Goal: Information Seeking & Learning: Learn about a topic

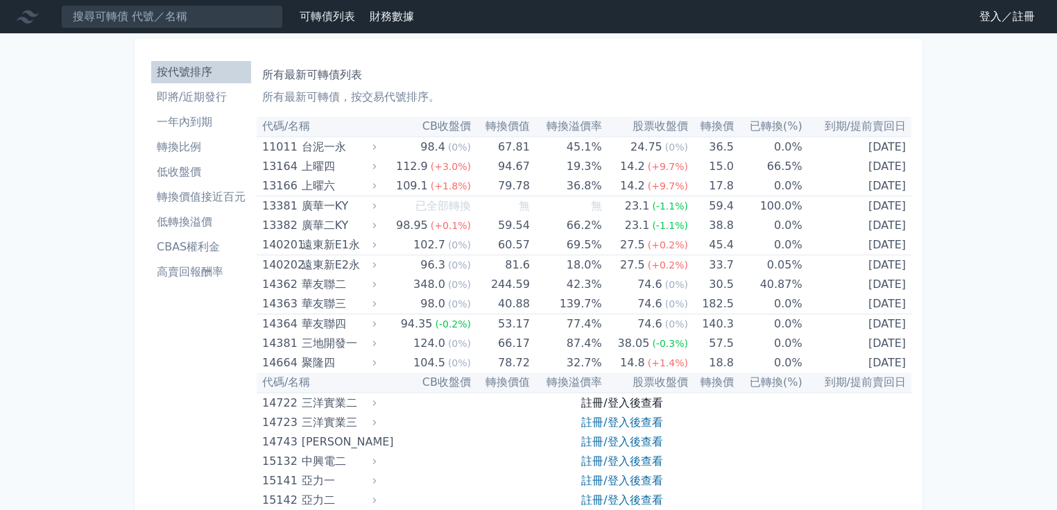
click at [635, 404] on link "註冊/登入後查看" at bounding box center [621, 402] width 81 height 13
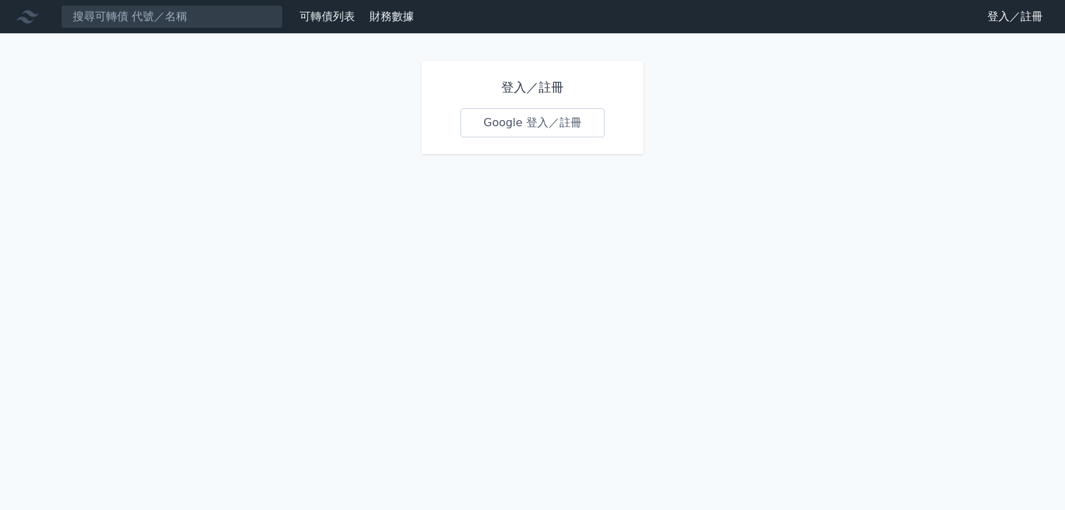
click at [540, 126] on link "Google 登入／註冊" at bounding box center [533, 122] width 144 height 29
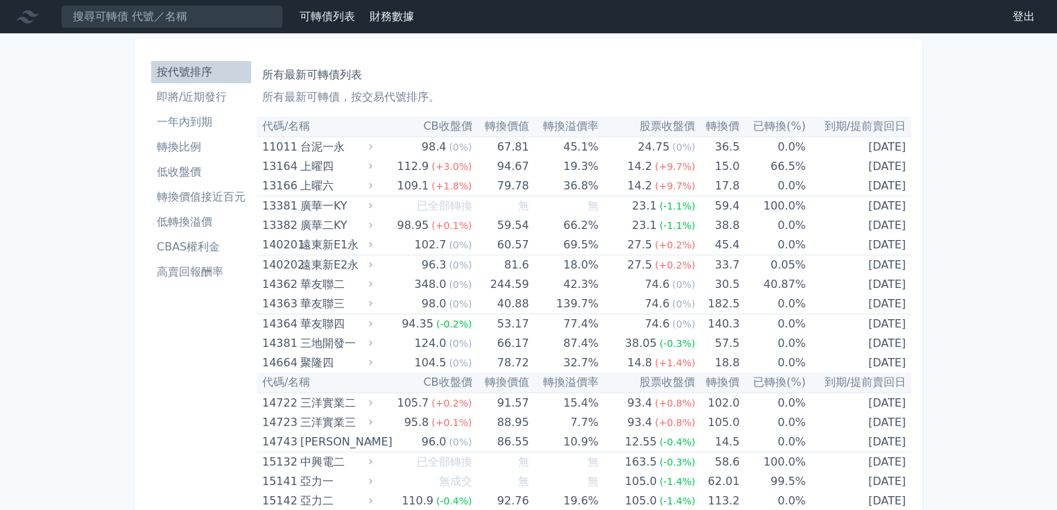
click at [190, 100] on li "即將/近期發行" at bounding box center [201, 97] width 100 height 17
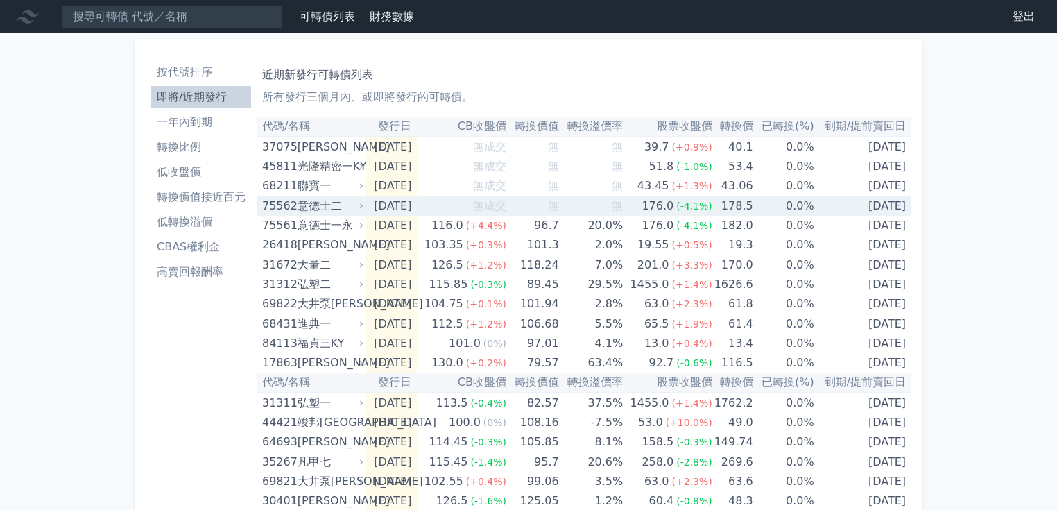
scroll to position [55, 0]
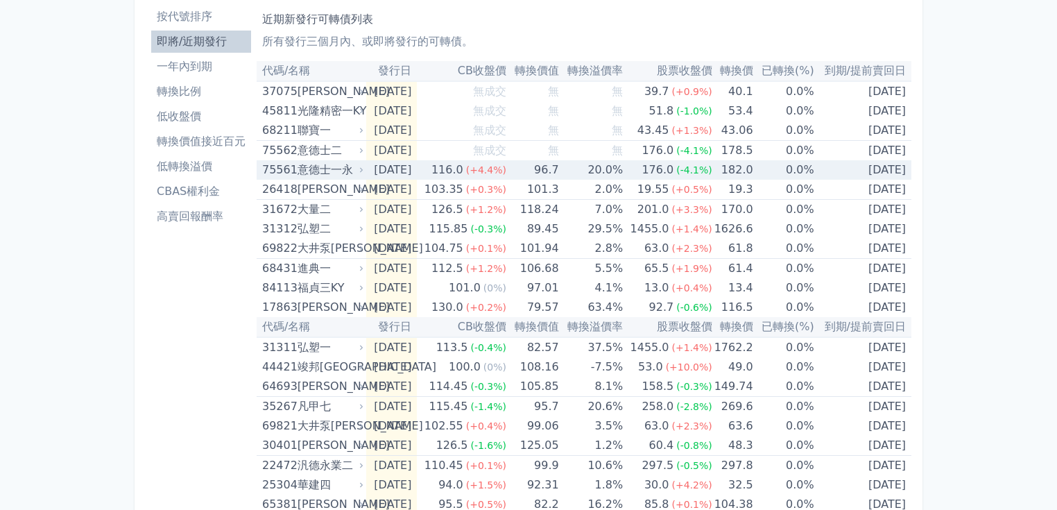
click at [330, 166] on div "意德士一永" at bounding box center [330, 169] width 64 height 19
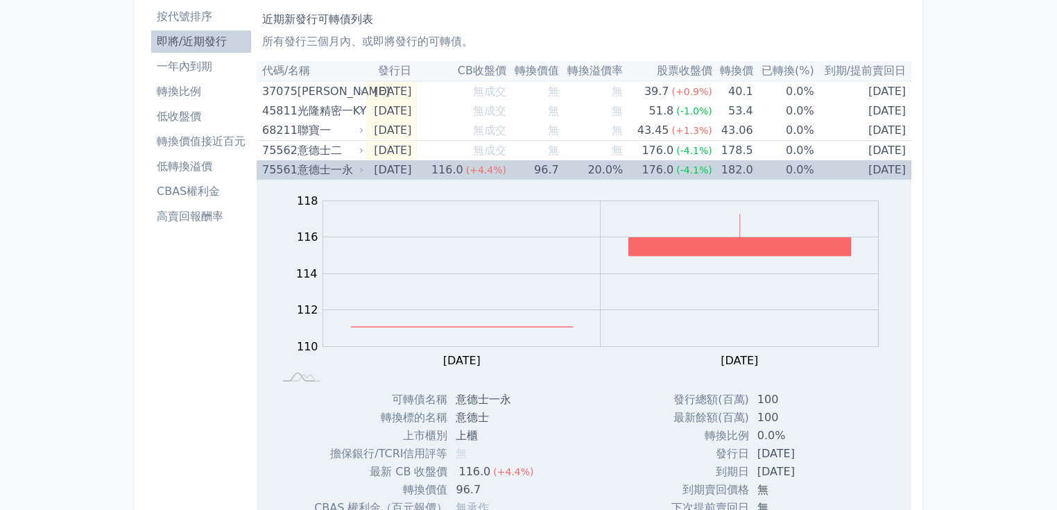
click at [330, 166] on div "意德士一永" at bounding box center [330, 169] width 64 height 19
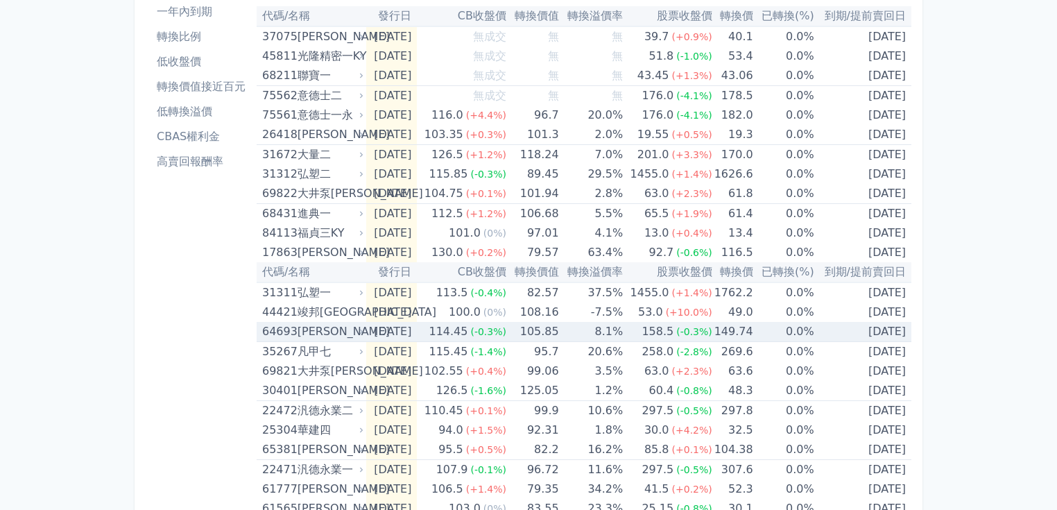
scroll to position [49, 0]
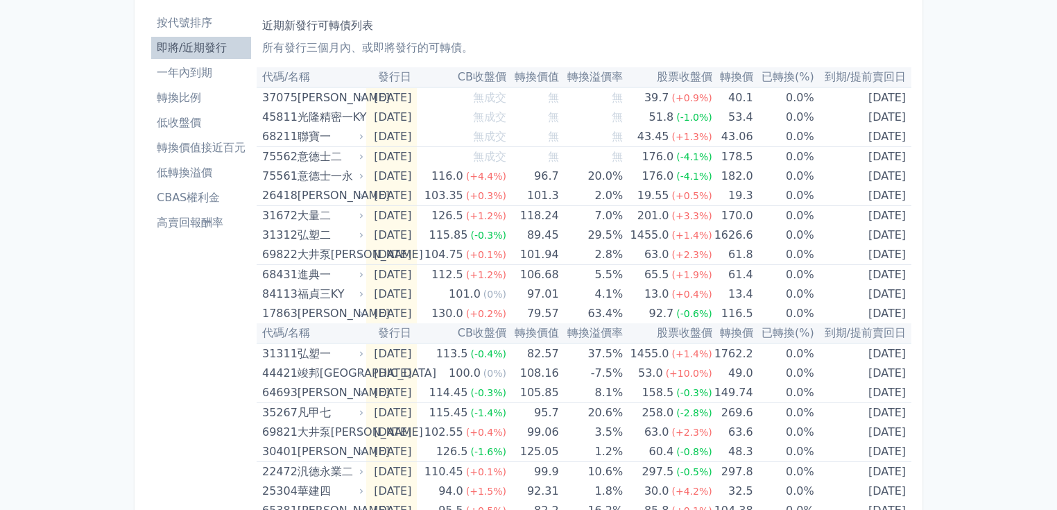
click at [190, 72] on li "一年內到期" at bounding box center [201, 73] width 100 height 17
